Goal: Information Seeking & Learning: Learn about a topic

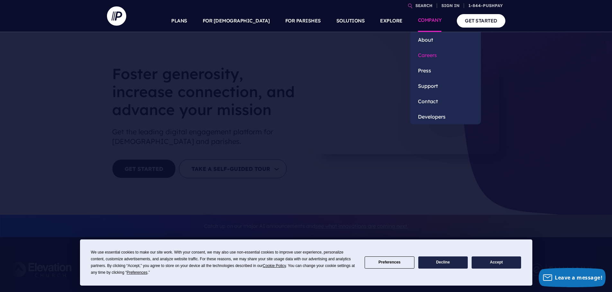
click at [439, 56] on link "Careers" at bounding box center [445, 55] width 71 height 15
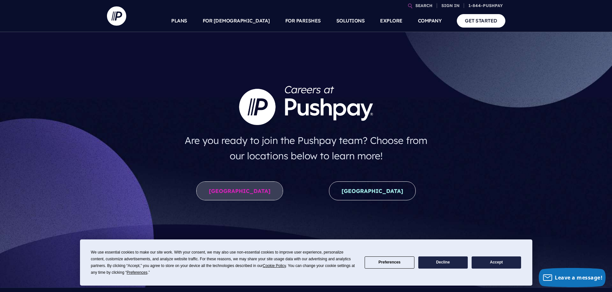
click at [248, 190] on link "United States" at bounding box center [239, 191] width 87 height 19
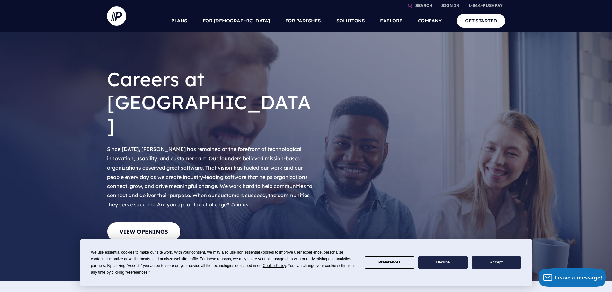
click at [405, 263] on button "Preferences" at bounding box center [388, 263] width 49 height 13
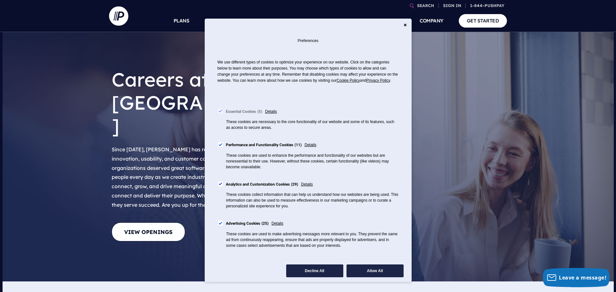
click at [326, 269] on button "Decline All" at bounding box center [314, 271] width 57 height 13
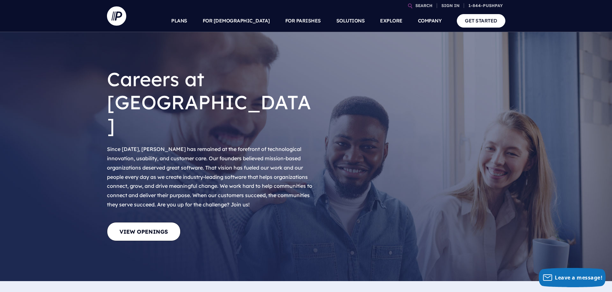
scroll to position [16, 0]
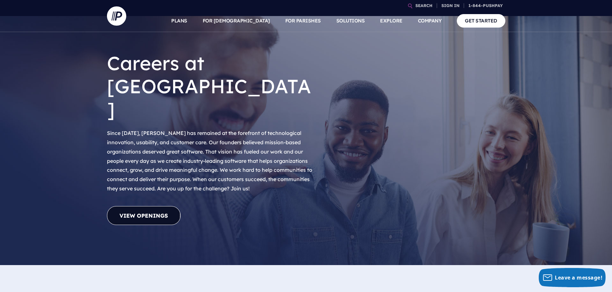
click at [167, 206] on link "View Openings" at bounding box center [144, 215] width 74 height 19
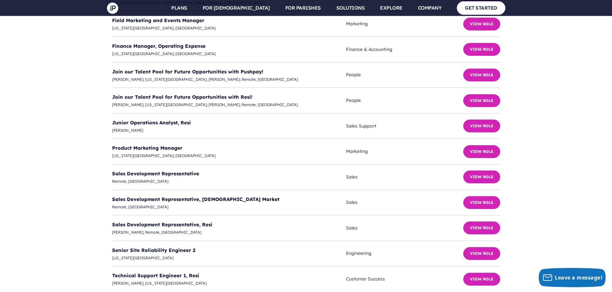
scroll to position [1721, 0]
click at [480, 248] on button "View Role" at bounding box center [481, 254] width 37 height 13
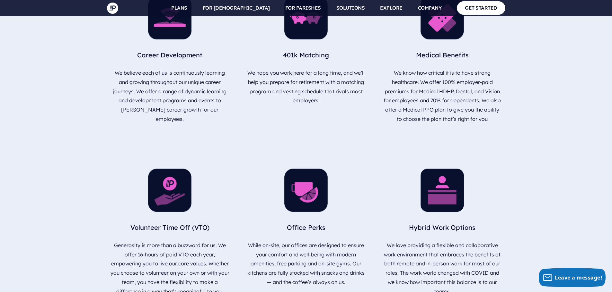
scroll to position [730, 0]
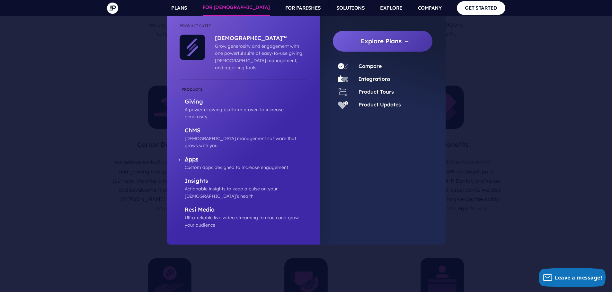
click at [193, 156] on p "Apps" at bounding box center [246, 160] width 122 height 8
